Goal: Task Accomplishment & Management: Use online tool/utility

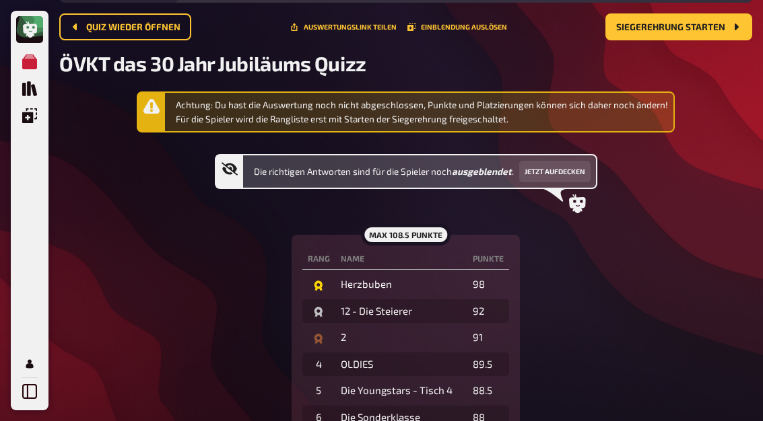
scroll to position [58, 0]
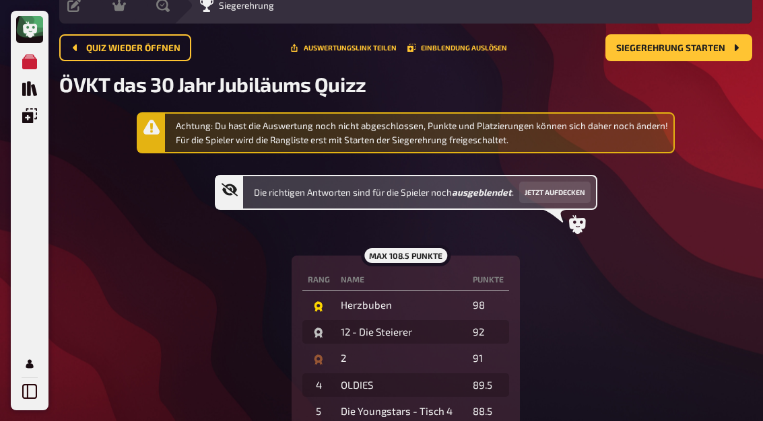
click at [13, 50] on div "Meine Quizze Quiz Sammlung Einblendungen Mein Konto" at bounding box center [30, 211] width 38 height 400
click at [25, 55] on icon "Meine Quizze" at bounding box center [29, 62] width 15 height 15
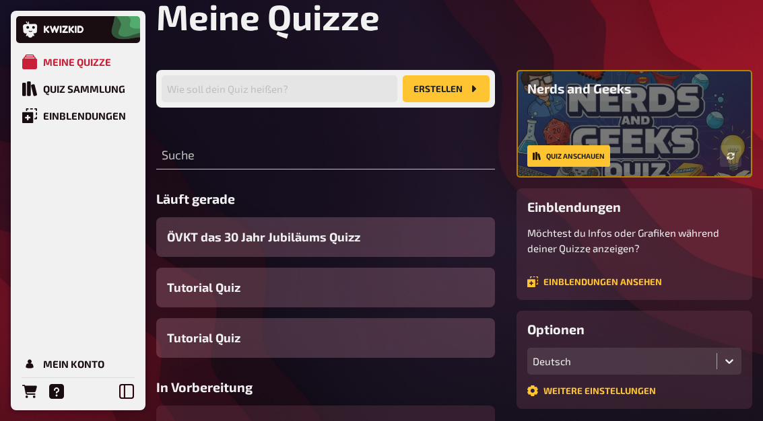
click at [19, 90] on link "Quiz Sammlung" at bounding box center [78, 88] width 124 height 27
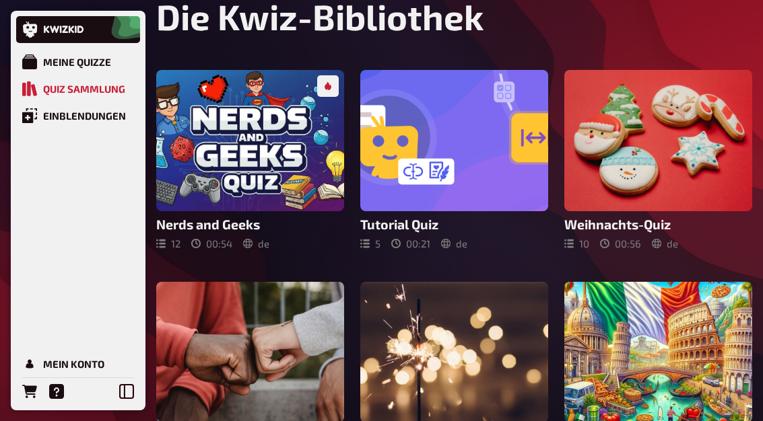
click at [59, 58] on div "Meine Quizze" at bounding box center [77, 62] width 68 height 12
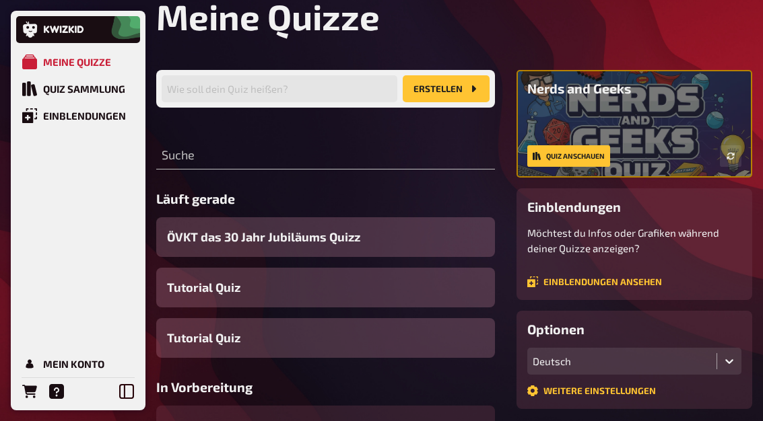
click at [189, 233] on span "ÖVKT das 30 Jahr Jubiläums Quizz" at bounding box center [263, 237] width 193 height 18
